Goal: Information Seeking & Learning: Learn about a topic

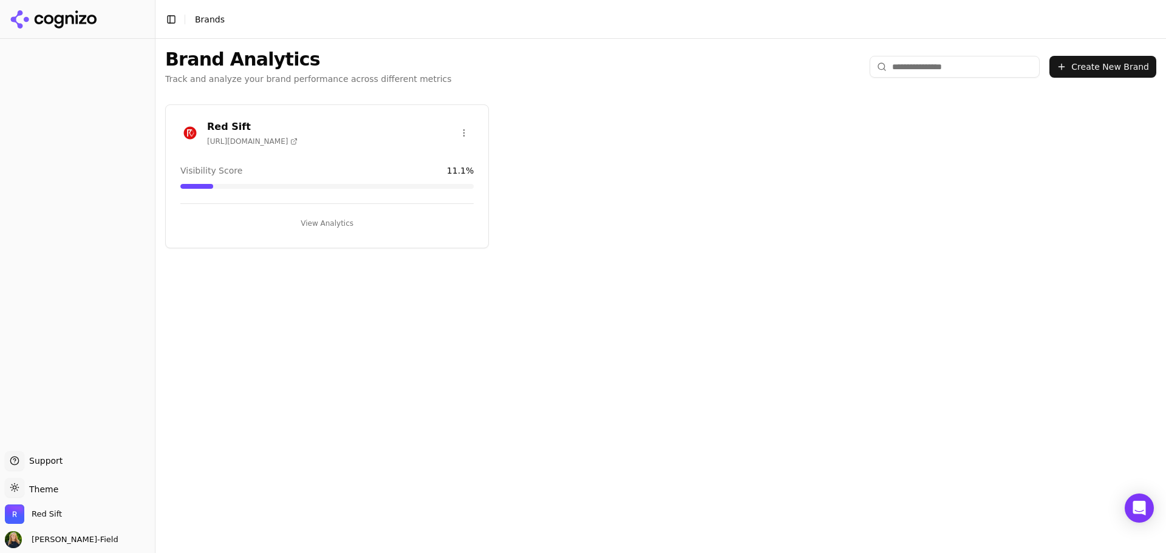
click at [284, 135] on div "Red Sift [URL][DOMAIN_NAME]" at bounding box center [326, 133] width 293 height 27
click at [336, 219] on button "View Analytics" at bounding box center [326, 223] width 293 height 19
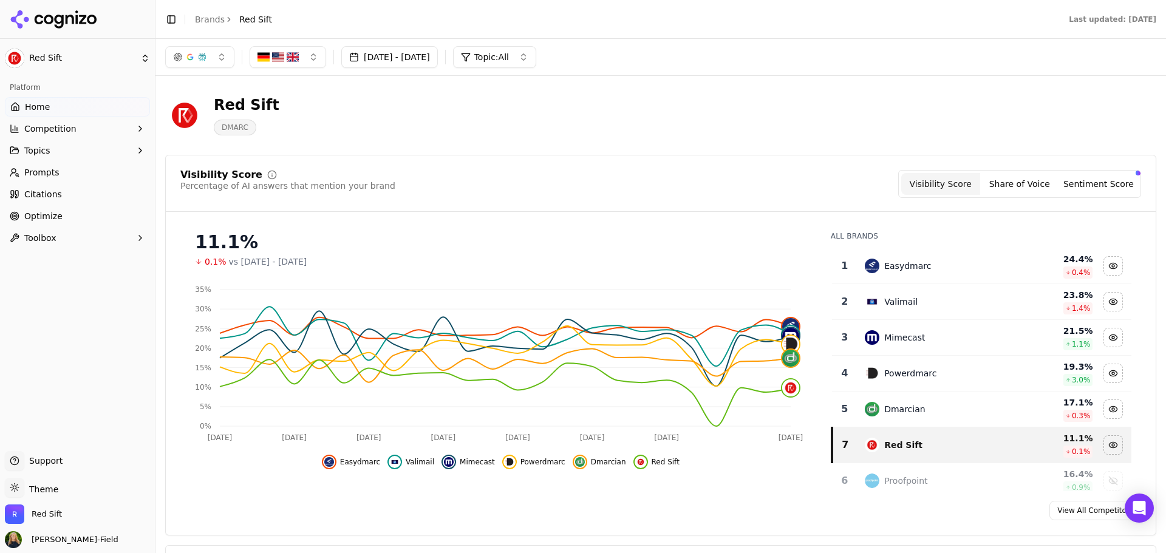
click at [322, 52] on button "button" at bounding box center [288, 57] width 77 height 22
click at [72, 148] on button "Topics" at bounding box center [77, 150] width 145 height 19
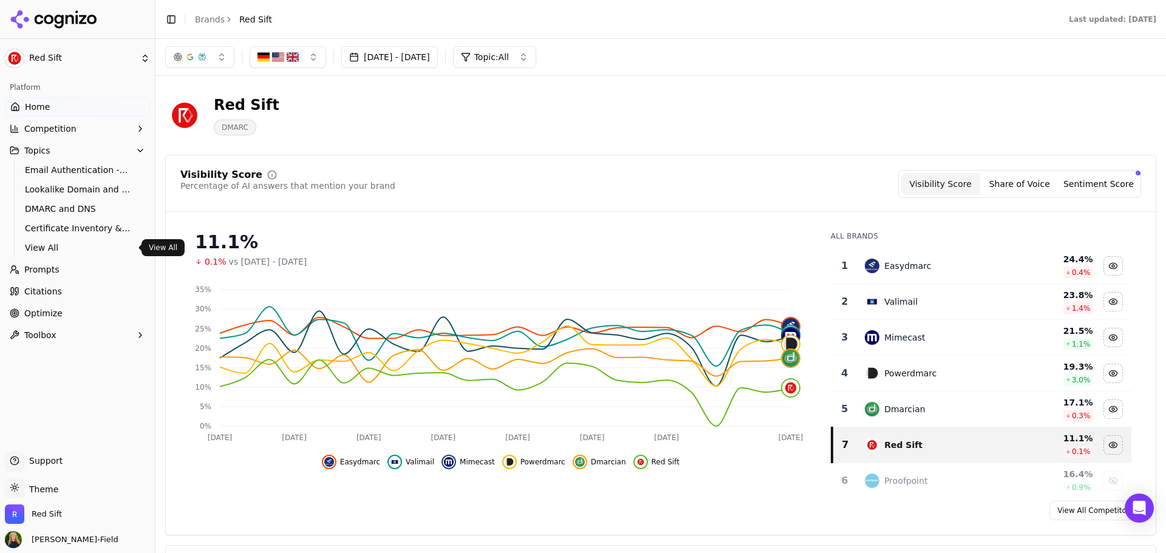
click at [61, 267] on link "Prompts" at bounding box center [77, 269] width 145 height 19
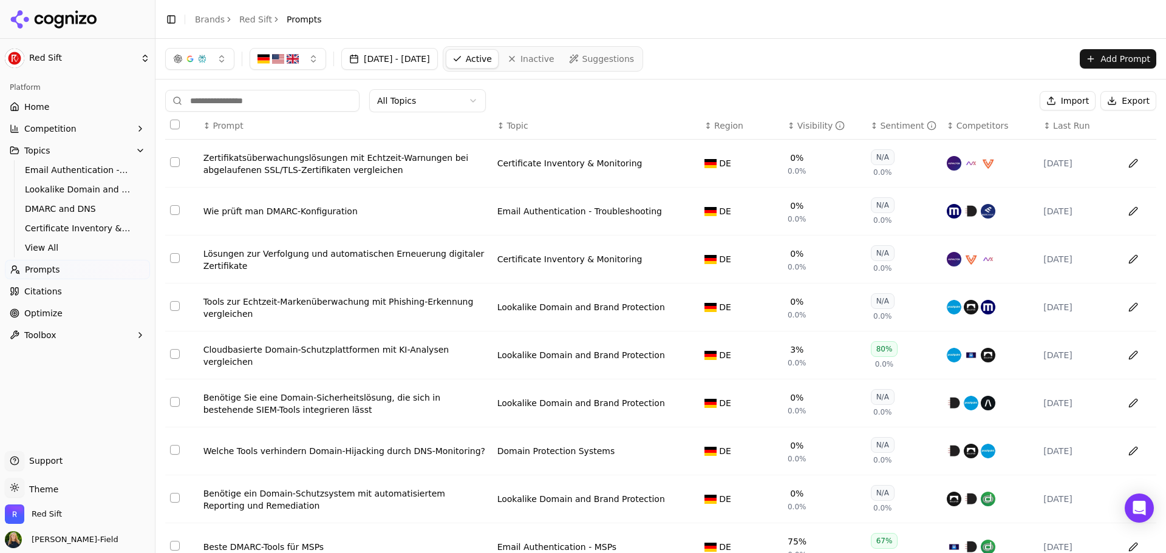
click at [297, 56] on img "button" at bounding box center [293, 59] width 12 height 12
click at [284, 104] on span "[GEOGRAPHIC_DATA]" at bounding box center [316, 107] width 89 height 12
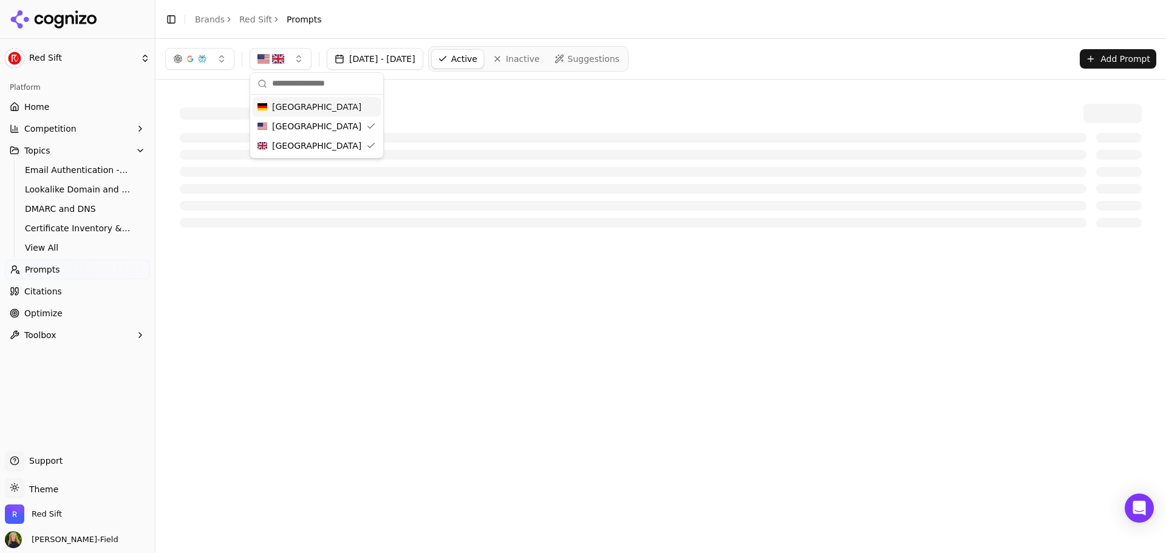
click at [749, 63] on div "[DATE] - [DATE] Active Inactive Suggestions Add Prompt" at bounding box center [660, 59] width 991 height 26
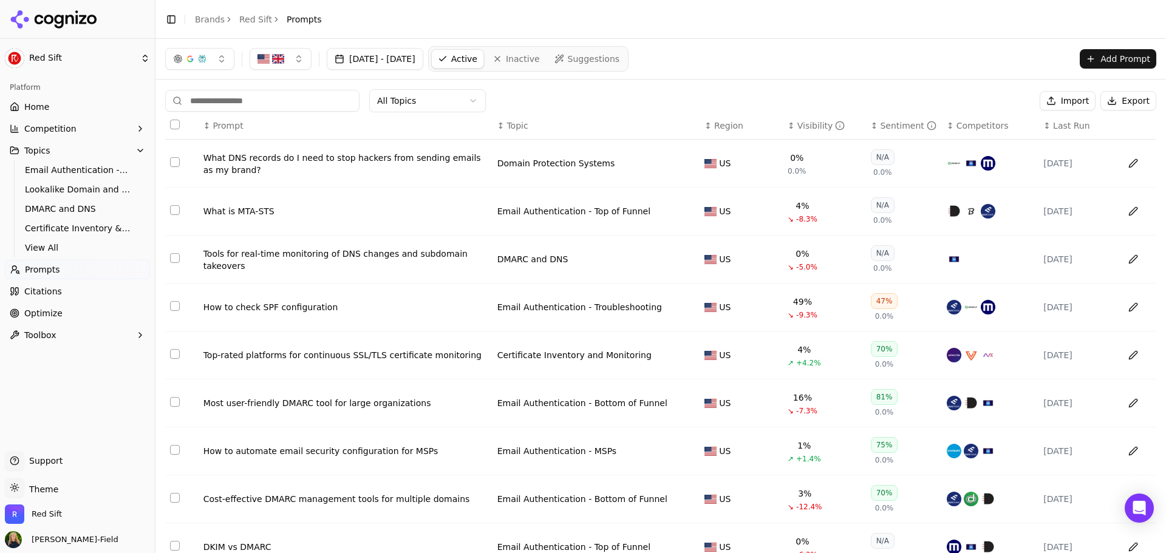
click at [422, 106] on html "Red Sift Platform Home Competition Topics Email Authentication - Top of Funnel …" at bounding box center [583, 276] width 1166 height 553
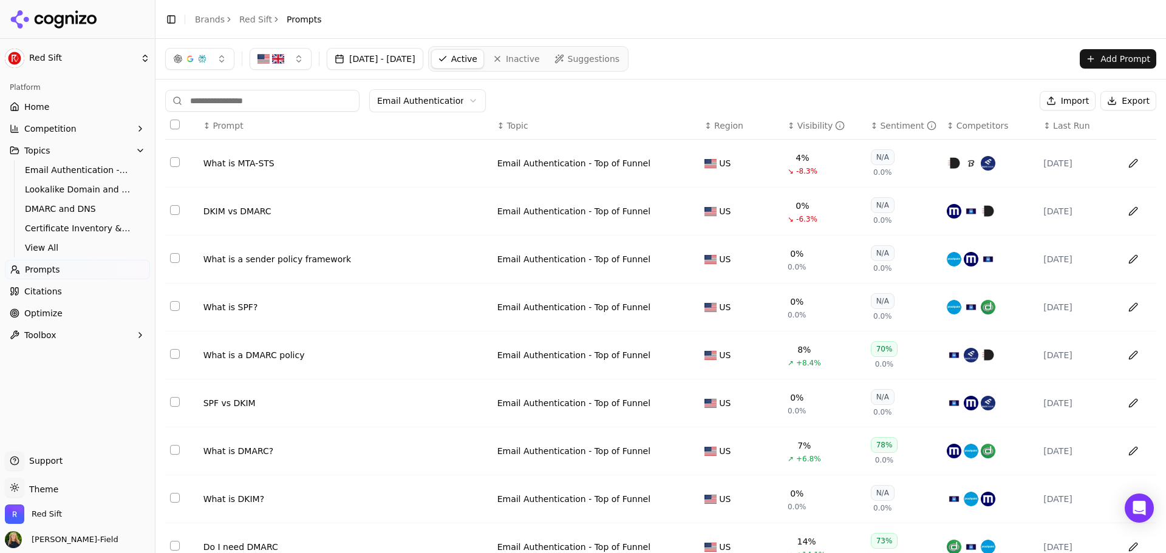
click at [218, 209] on div "DKIM vs DMARC" at bounding box center [345, 211] width 284 height 12
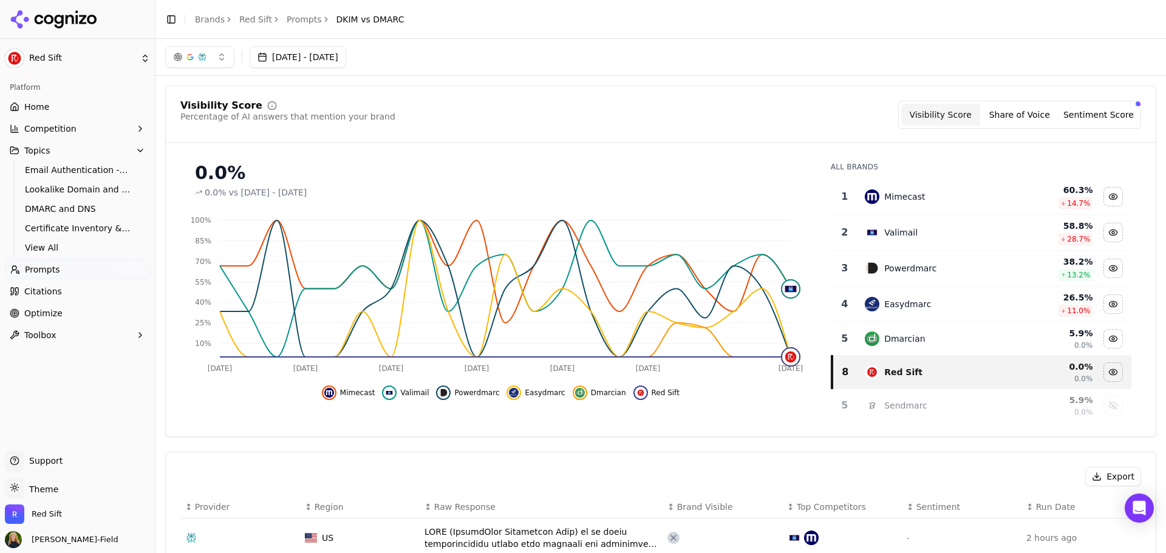
click at [336, 63] on button "[DATE] - [DATE]" at bounding box center [298, 57] width 97 height 22
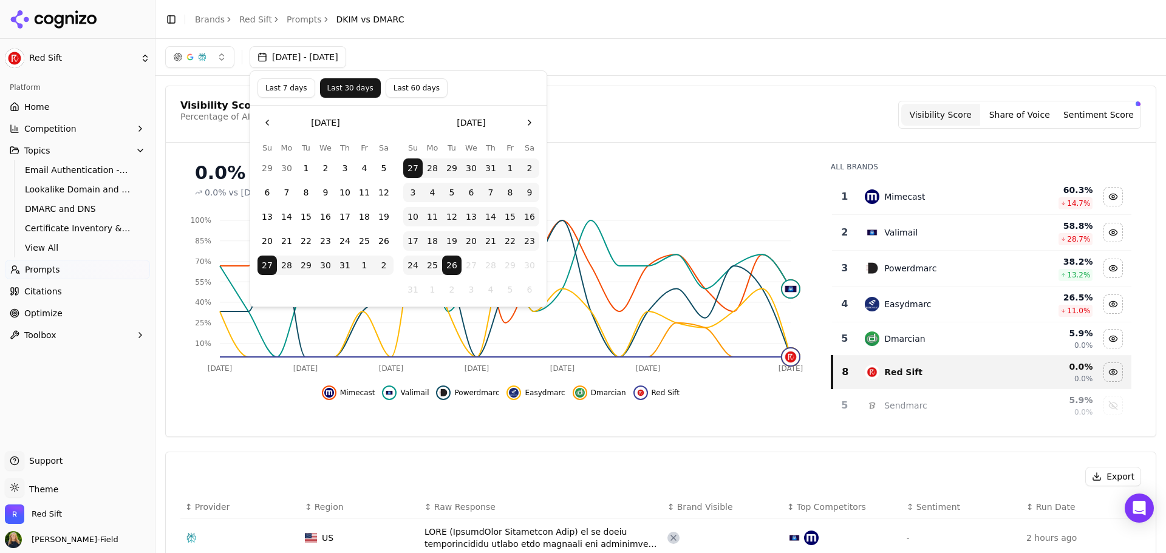
click at [450, 216] on button "12" at bounding box center [451, 216] width 19 height 19
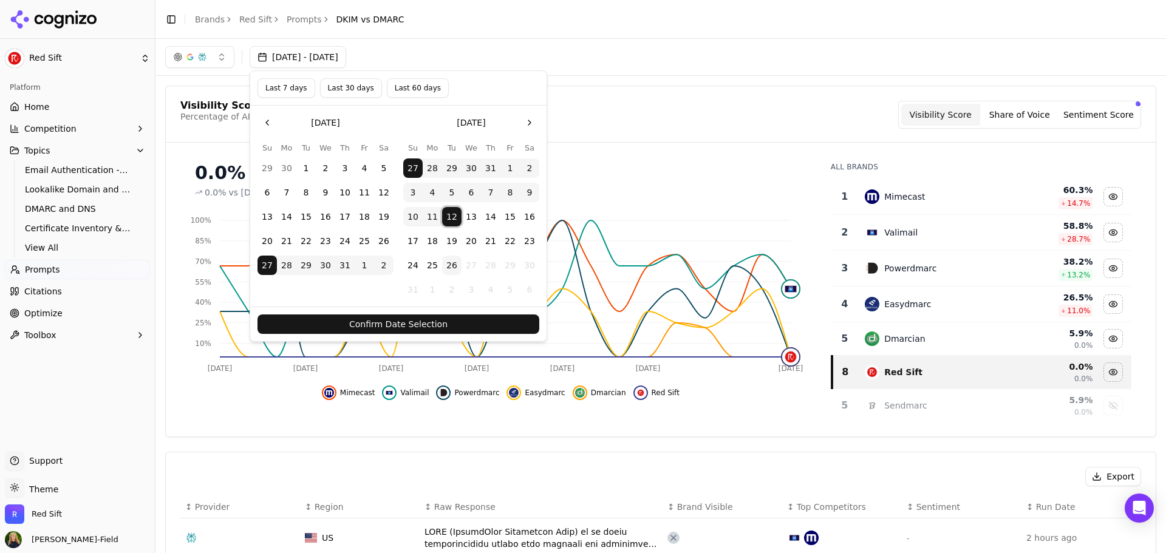
click at [443, 266] on button "26" at bounding box center [451, 265] width 19 height 19
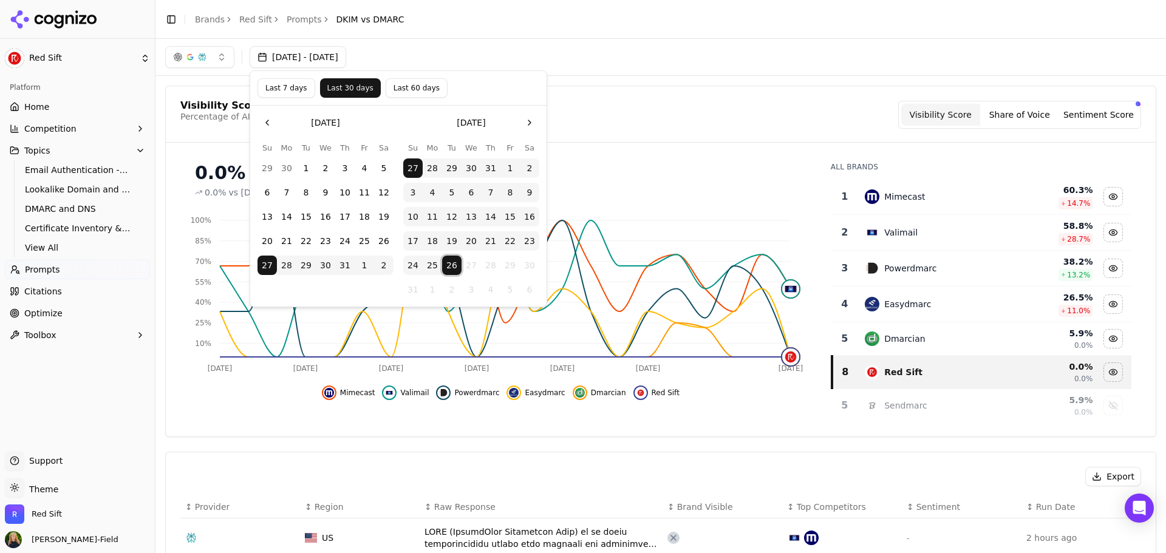
click at [455, 220] on button "12" at bounding box center [451, 216] width 19 height 19
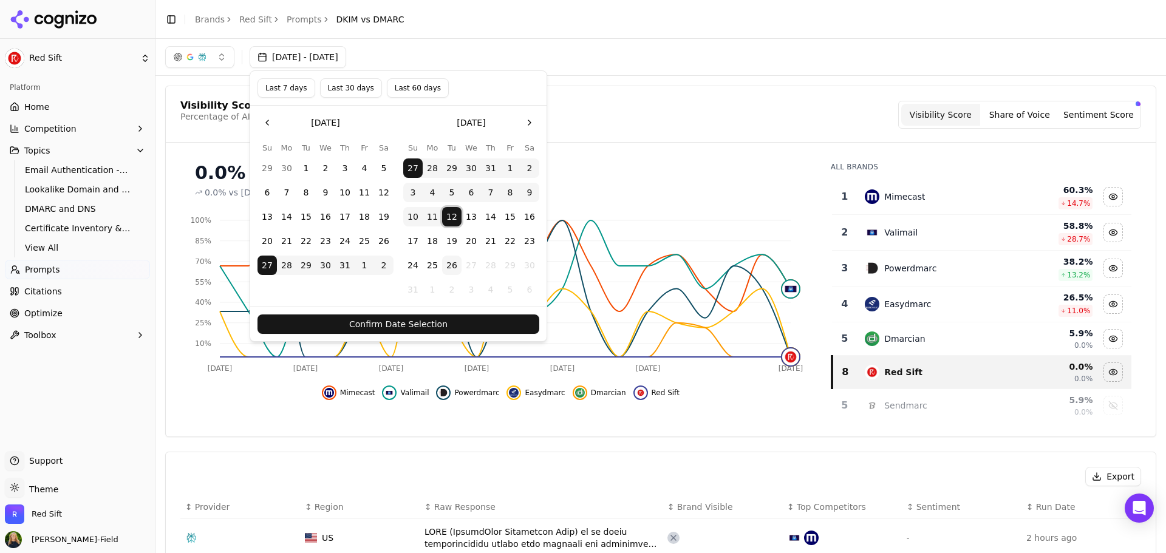
click at [453, 262] on button "26" at bounding box center [451, 265] width 19 height 19
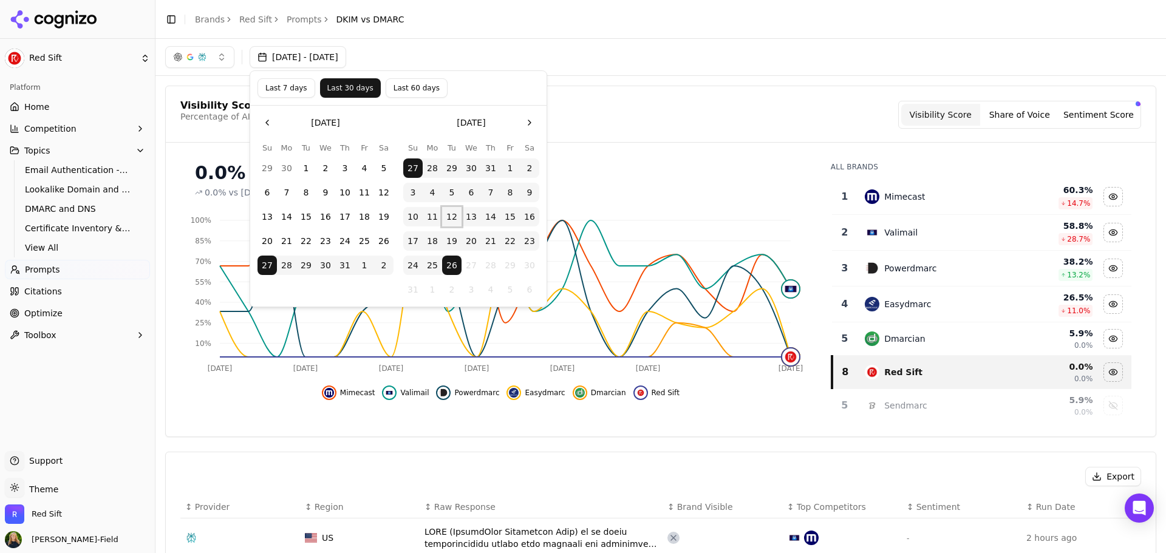
click at [449, 217] on button "12" at bounding box center [451, 216] width 19 height 19
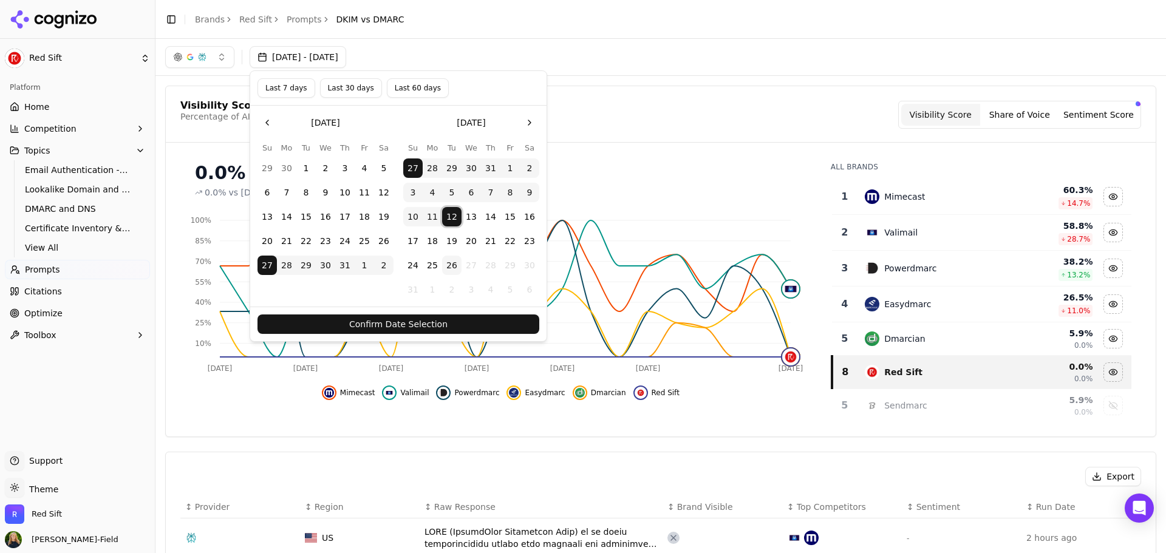
click at [448, 214] on button "12" at bounding box center [451, 216] width 19 height 19
click at [449, 213] on button "12" at bounding box center [451, 216] width 19 height 19
click at [454, 214] on button "12" at bounding box center [451, 216] width 19 height 19
click at [348, 89] on button "Last 30 days" at bounding box center [351, 87] width 62 height 19
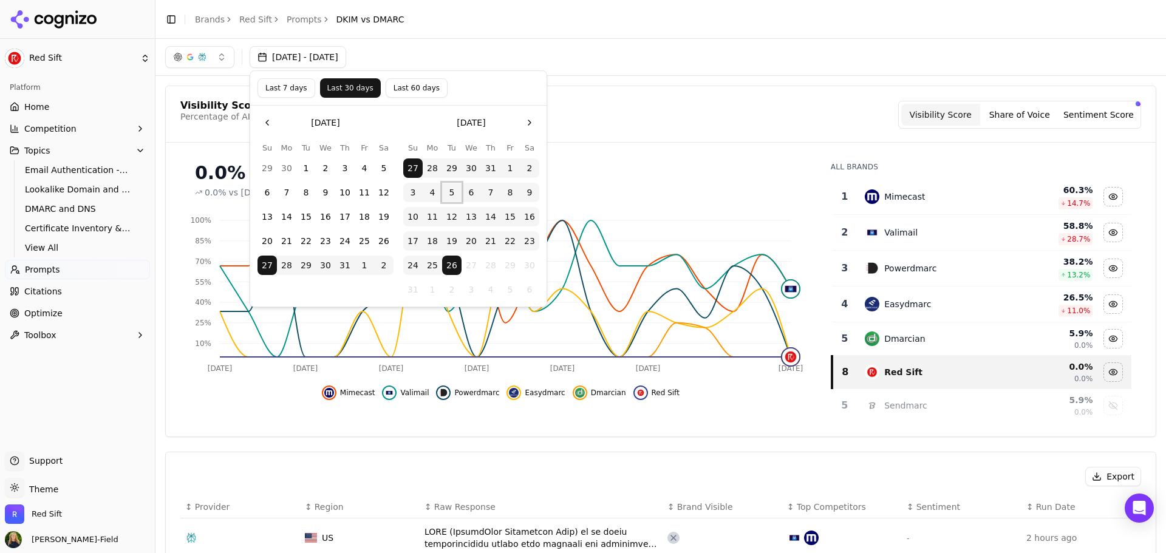
click at [449, 189] on button "5" at bounding box center [451, 192] width 19 height 19
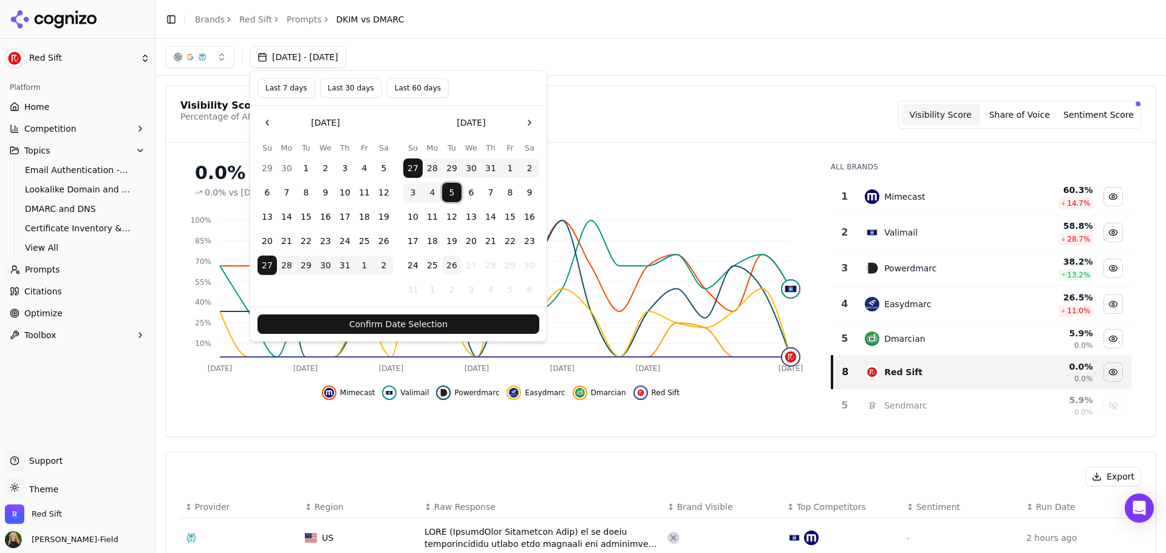
click at [457, 219] on button "12" at bounding box center [451, 216] width 19 height 19
click at [527, 126] on button "Go to the Next Month" at bounding box center [529, 122] width 19 height 19
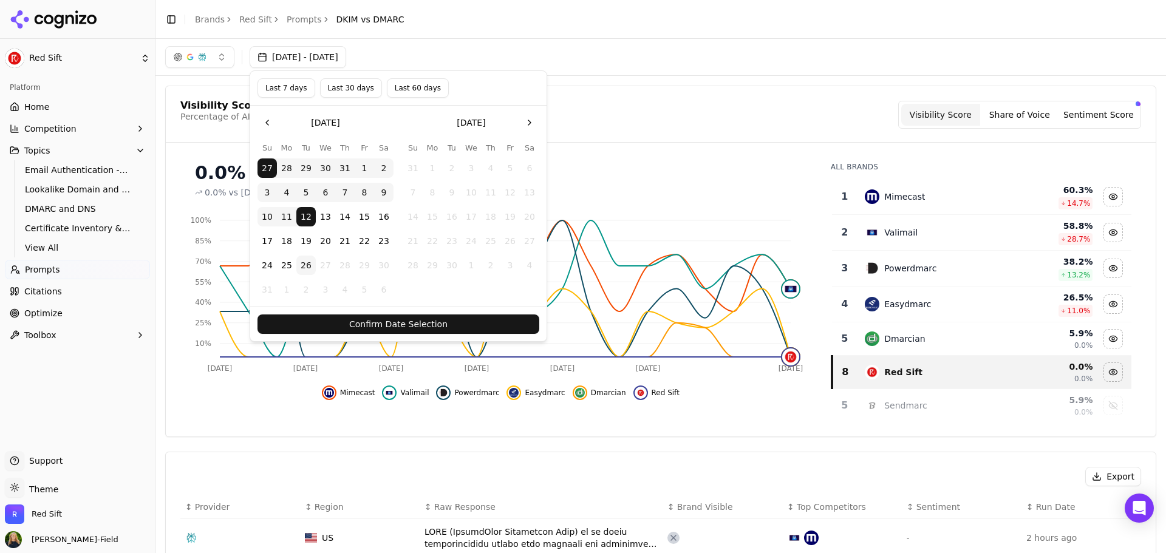
click at [310, 264] on button "26" at bounding box center [305, 265] width 19 height 19
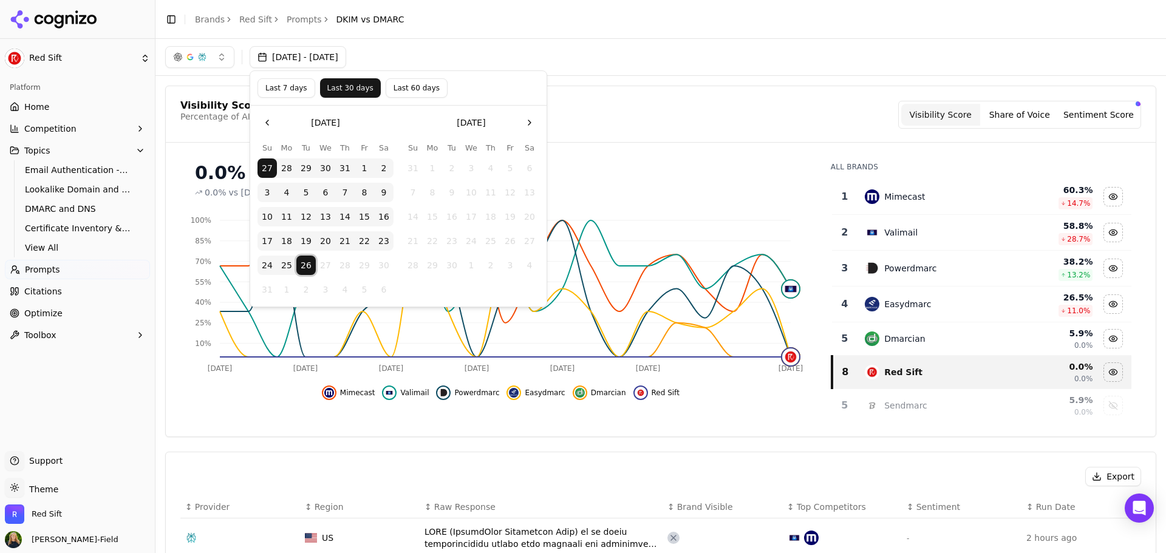
click at [352, 87] on button "Last 30 days" at bounding box center [350, 87] width 61 height 19
